Goal: Use online tool/utility: Utilize a website feature to perform a specific function

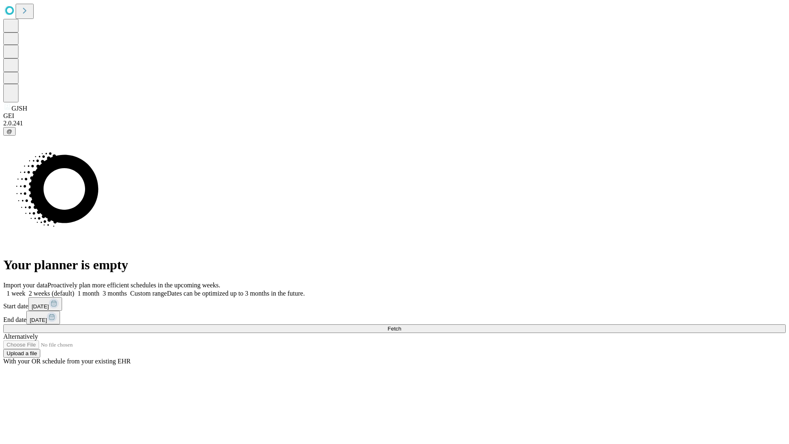
click at [401, 326] on span "Fetch" at bounding box center [395, 329] width 14 height 6
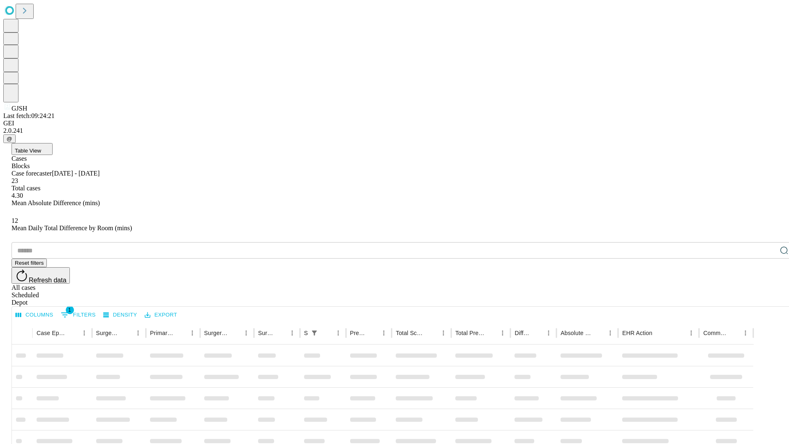
click at [41, 148] on span "Table View" at bounding box center [28, 151] width 26 height 6
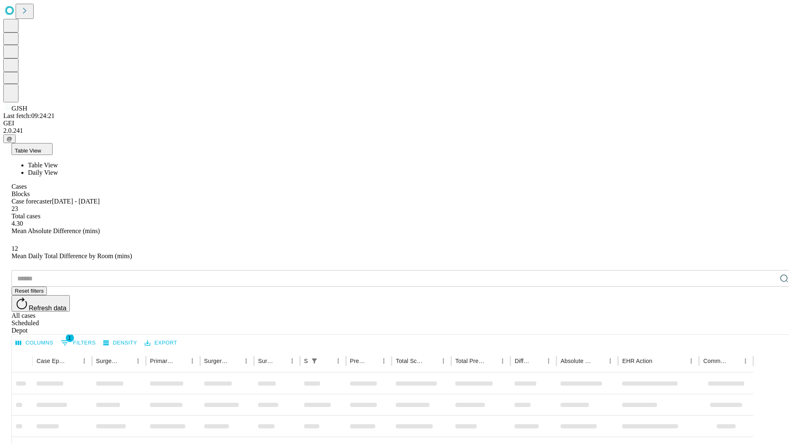
click at [58, 169] on span "Daily View" at bounding box center [43, 172] width 30 height 7
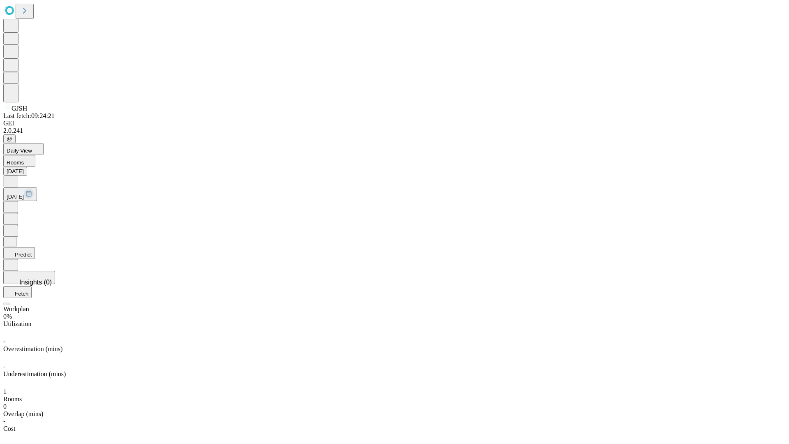
click at [35, 247] on button "Predict" at bounding box center [19, 253] width 32 height 12
